Goal: Entertainment & Leisure: Consume media (video, audio)

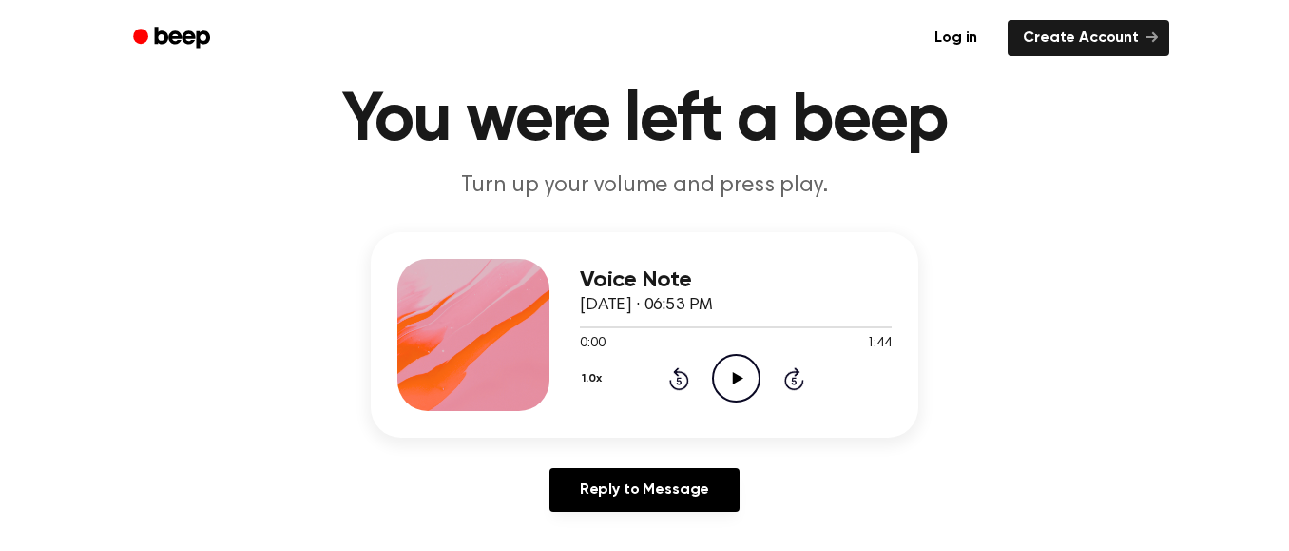
scroll to position [70, 0]
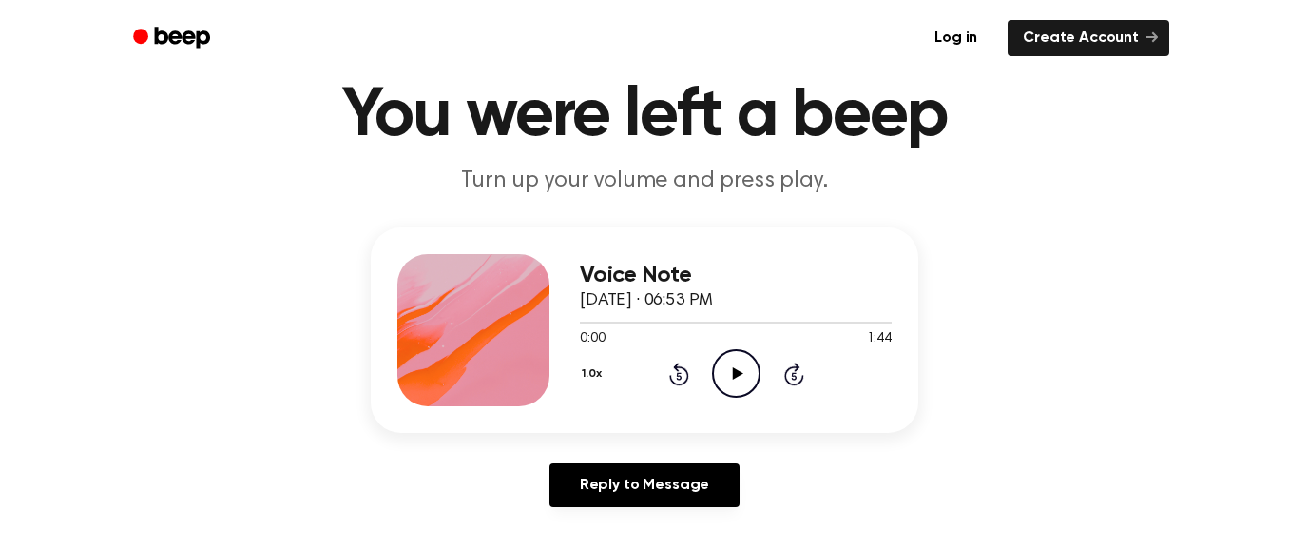
click at [739, 384] on icon "Play Audio" at bounding box center [736, 373] width 48 height 48
click at [739, 384] on icon "Pause Audio" at bounding box center [736, 373] width 48 height 48
click at [739, 384] on icon "Play Audio" at bounding box center [736, 373] width 48 height 48
drag, startPoint x: 624, startPoint y: 324, endPoint x: 579, endPoint y: 326, distance: 44.7
click at [580, 326] on div at bounding box center [736, 321] width 312 height 15
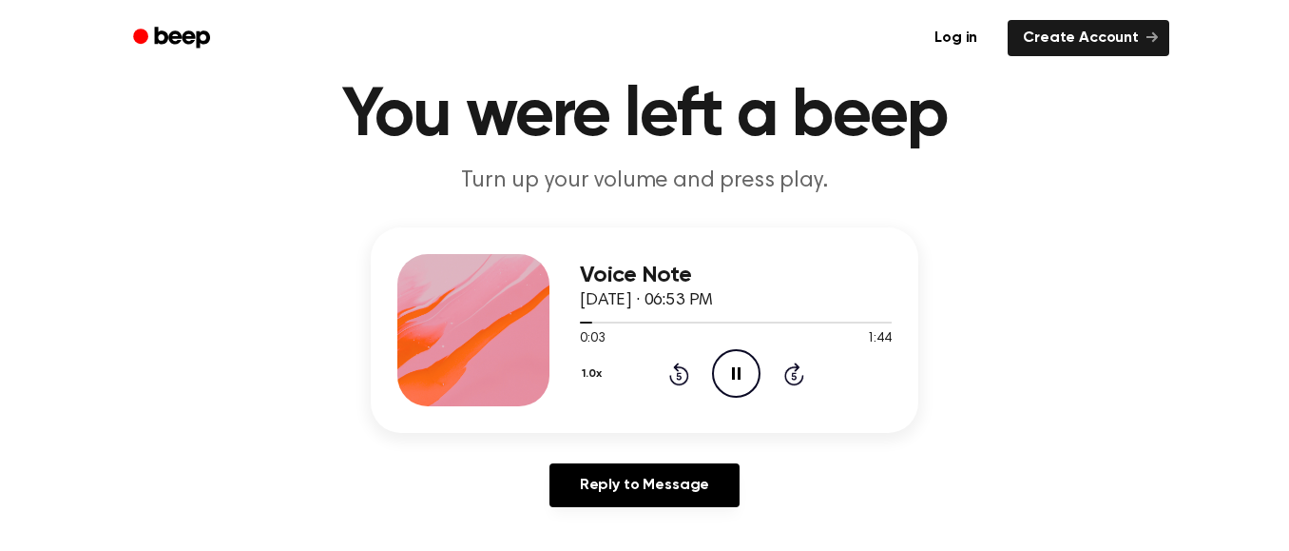
click at [594, 373] on button "1.0x" at bounding box center [594, 374] width 29 height 32
click at [745, 360] on div "1.0x Playback Speed 0.8x 1.0x 1.2x 1.5x 2.0x Rewind 5 seconds Pause Audio Skip …" at bounding box center [736, 373] width 312 height 48
click at [737, 370] on icon "Pause Audio" at bounding box center [736, 373] width 48 height 48
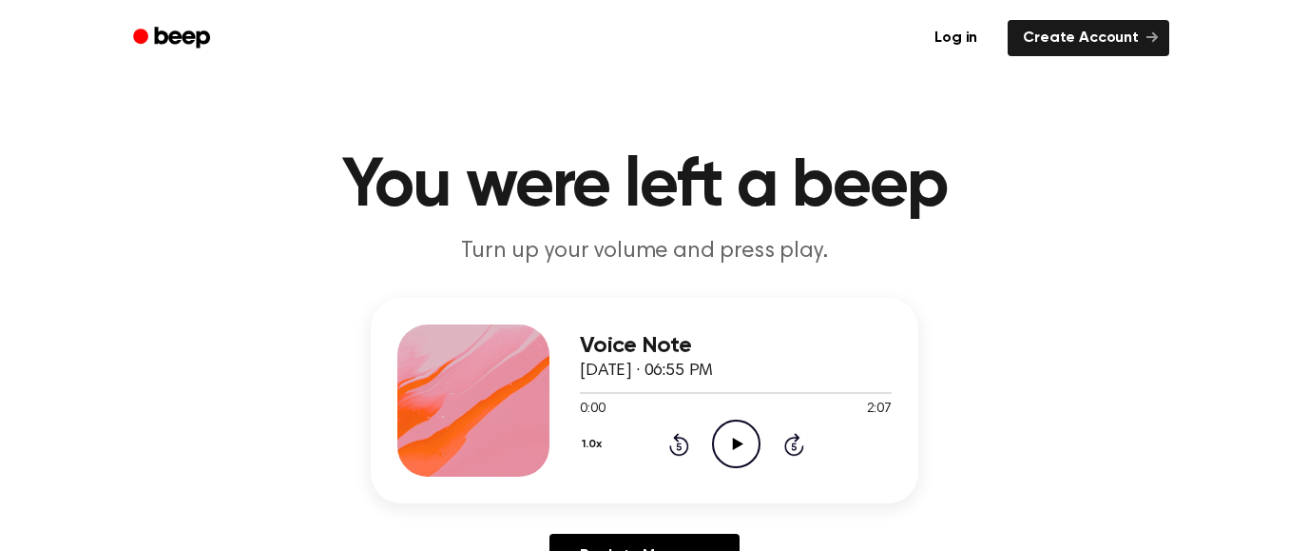
click at [730, 429] on icon "Play Audio" at bounding box center [736, 443] width 48 height 48
drag, startPoint x: 614, startPoint y: 392, endPoint x: 520, endPoint y: 377, distance: 95.4
click at [520, 377] on div "Voice Note [DATE] · 06:55 PM 0:15 2:07 Your browser does not support the [objec…" at bounding box center [645, 400] width 548 height 205
click at [610, 399] on span at bounding box center [615, 392] width 15 height 15
drag, startPoint x: 593, startPoint y: 396, endPoint x: 569, endPoint y: 392, distance: 25.0
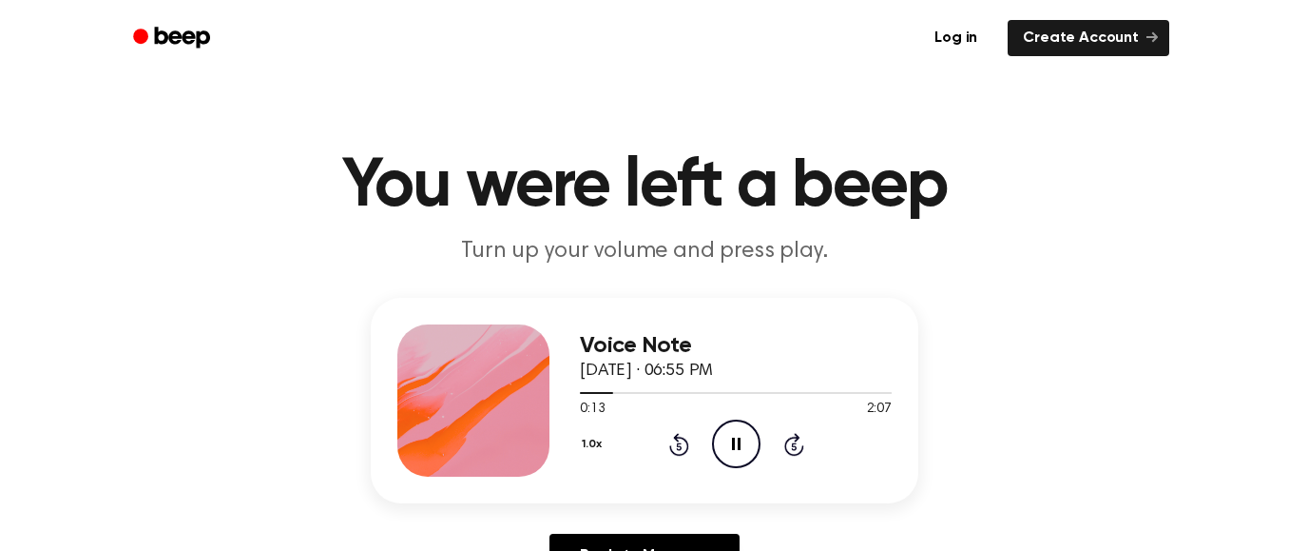
click at [569, 392] on div "Voice Note [DATE] · 06:55 PM 0:13 2:07 Your browser does not support the [objec…" at bounding box center [645, 400] width 548 height 205
click at [580, 397] on div at bounding box center [736, 391] width 312 height 15
click at [727, 433] on icon "Play Audio" at bounding box center [736, 443] width 48 height 48
click at [727, 433] on icon "Pause Audio" at bounding box center [736, 443] width 48 height 48
click at [733, 430] on icon "Play Audio" at bounding box center [736, 443] width 48 height 48
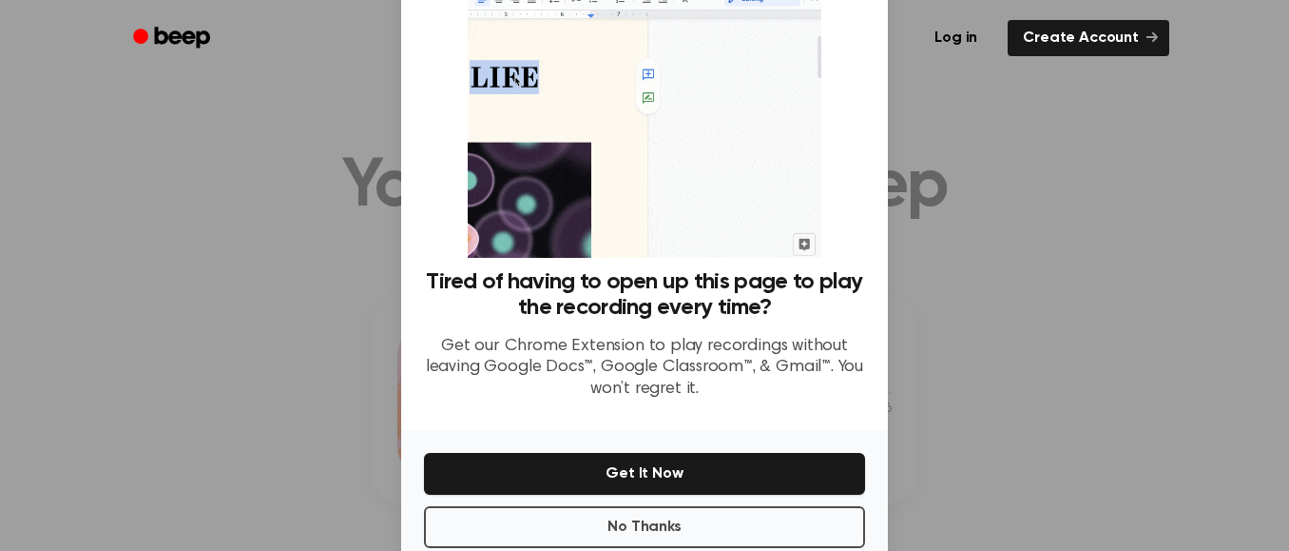
scroll to position [142, 0]
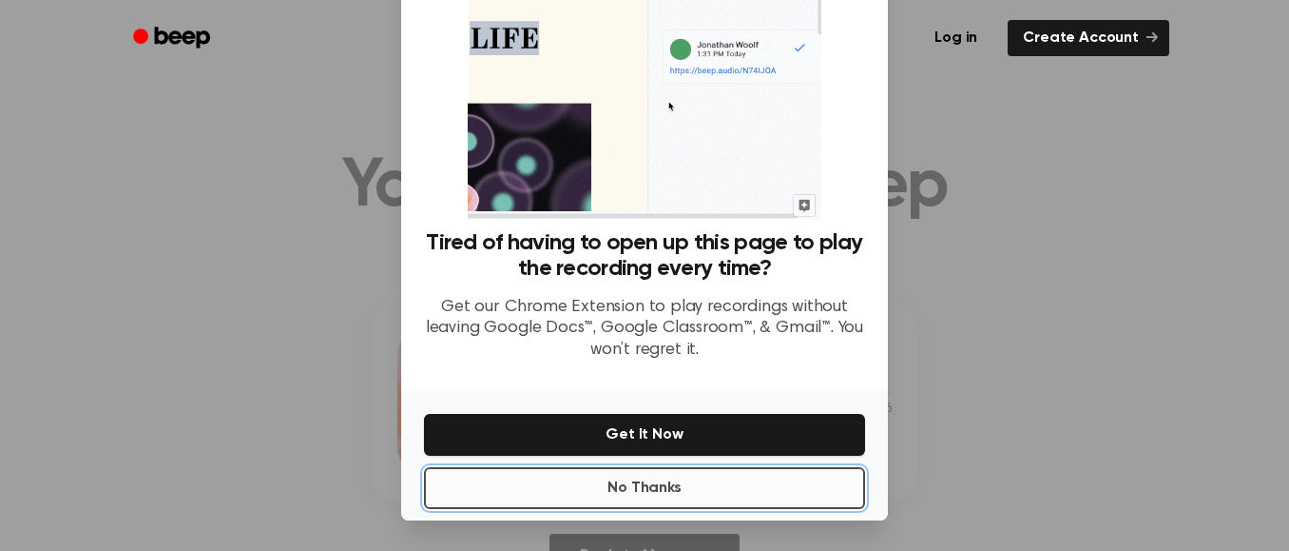
click at [724, 494] on button "No Thanks" at bounding box center [644, 488] width 441 height 42
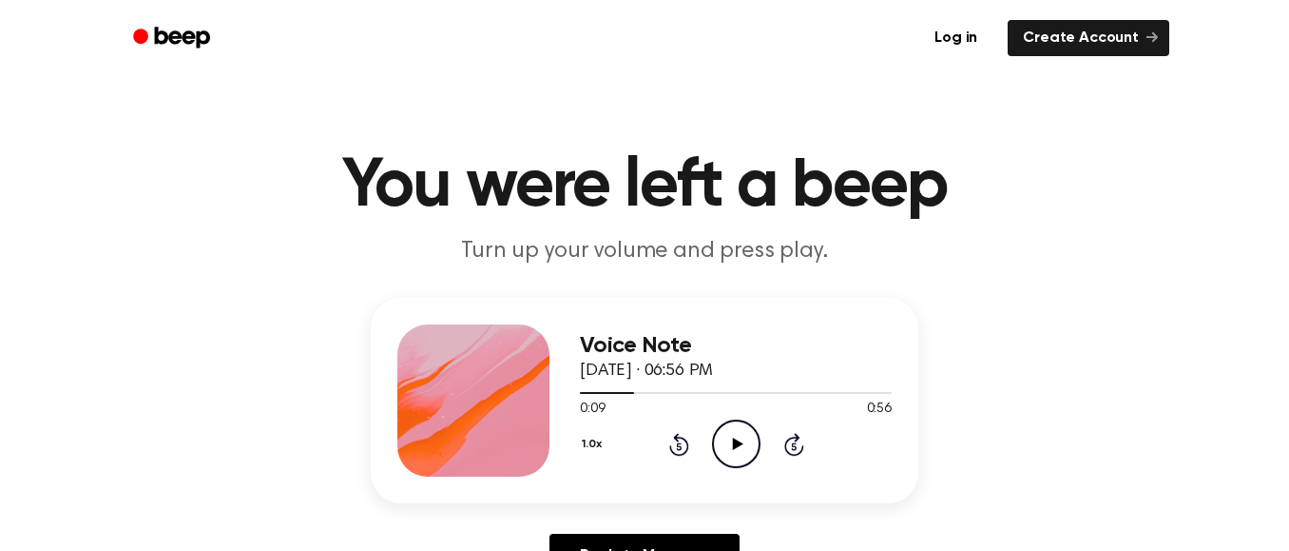
click at [739, 452] on icon "Play Audio" at bounding box center [736, 443] width 48 height 48
